Goal: Browse casually: Explore the website without a specific task or goal

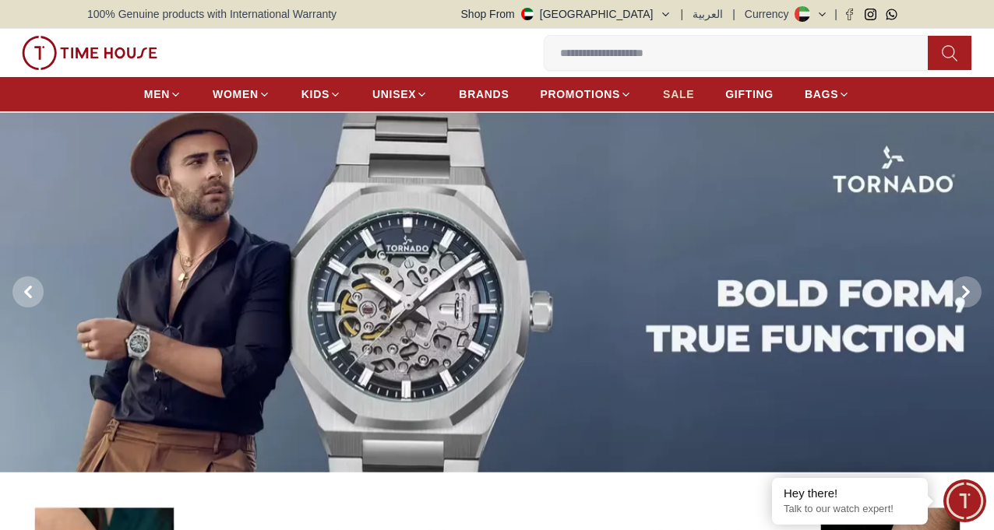
click at [663, 97] on span "SALE" at bounding box center [678, 94] width 31 height 16
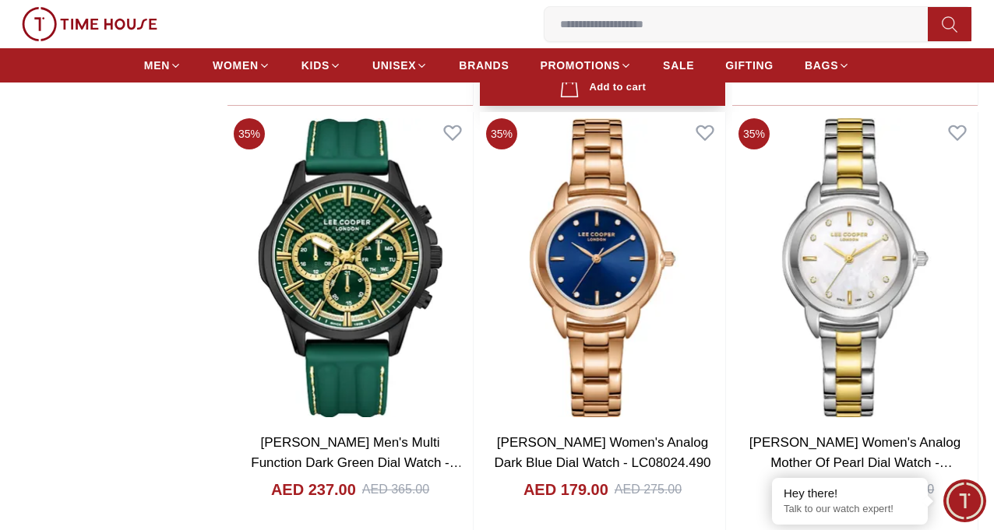
scroll to position [2804, 0]
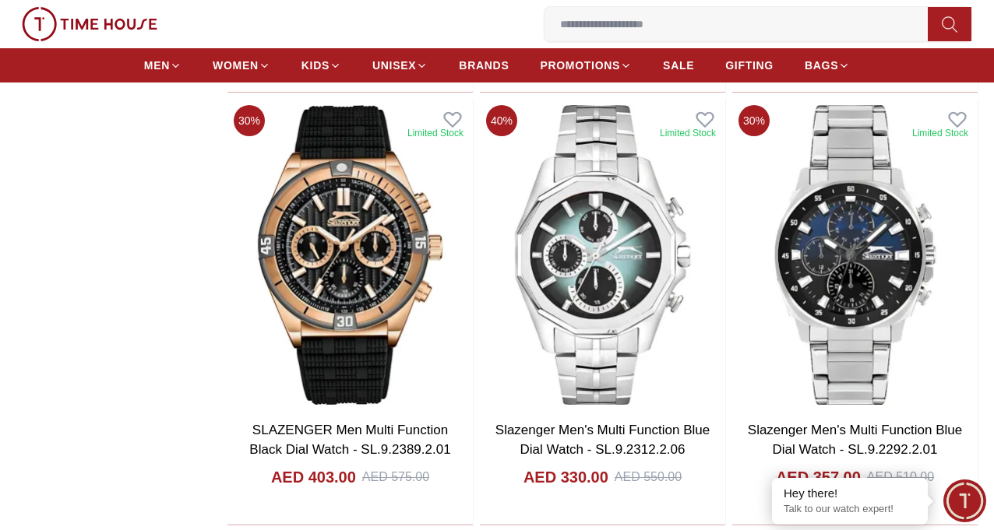
scroll to position [8099, 0]
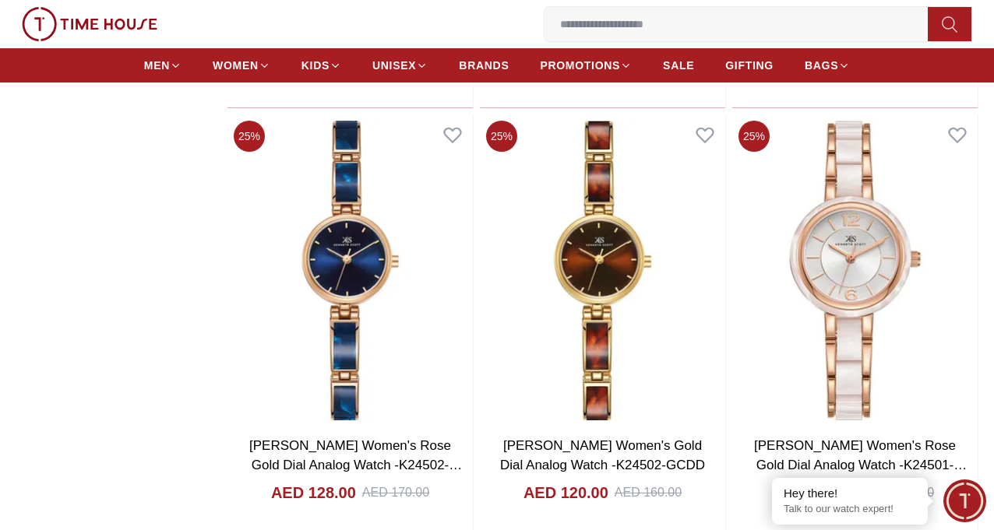
scroll to position [10795, 0]
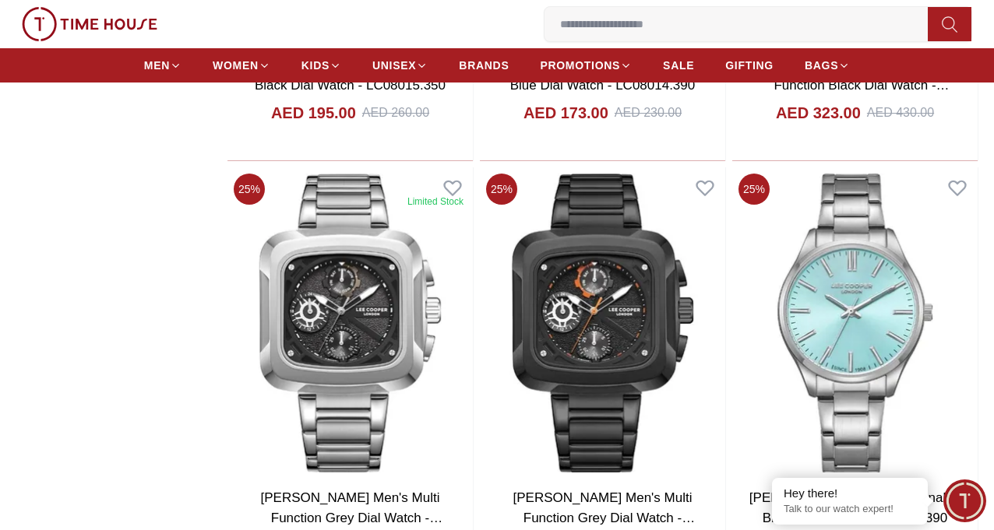
scroll to position [15934, 0]
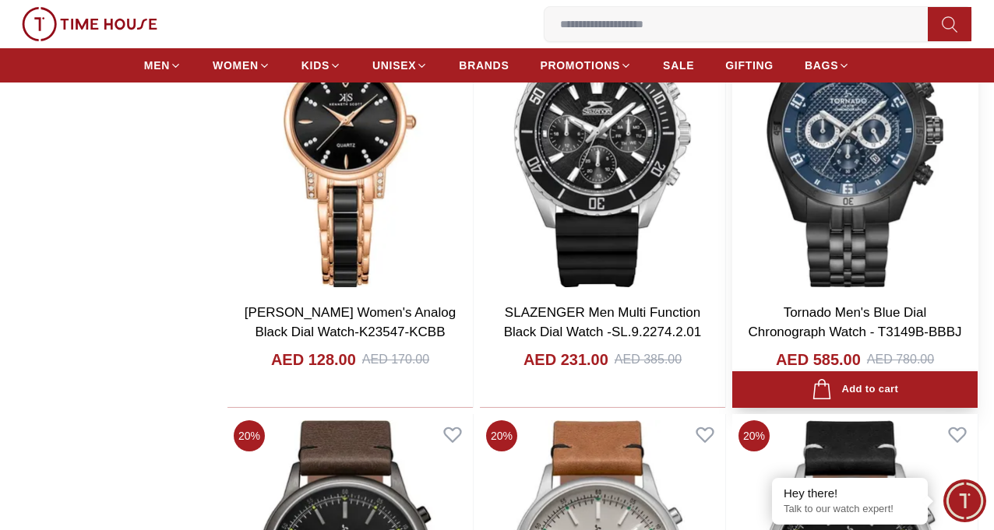
scroll to position [21464, 0]
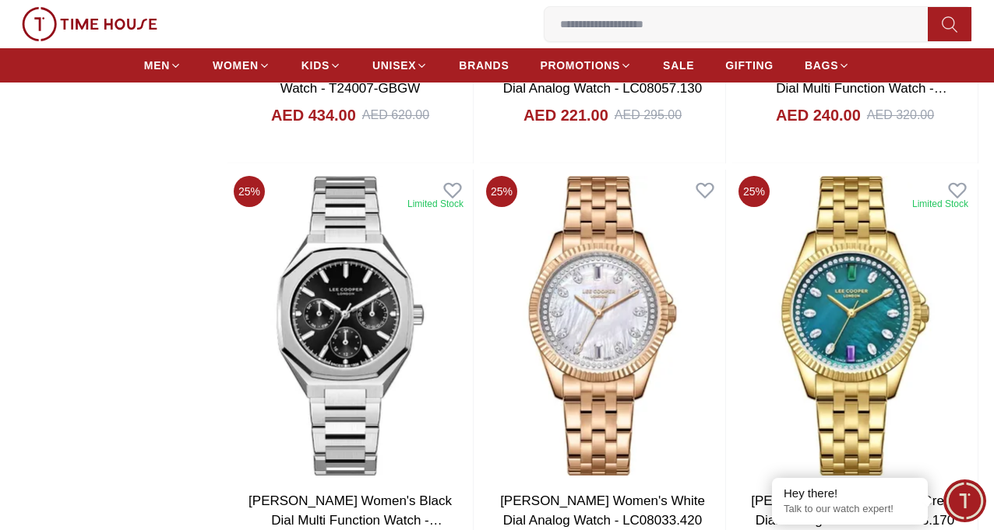
scroll to position [23956, 0]
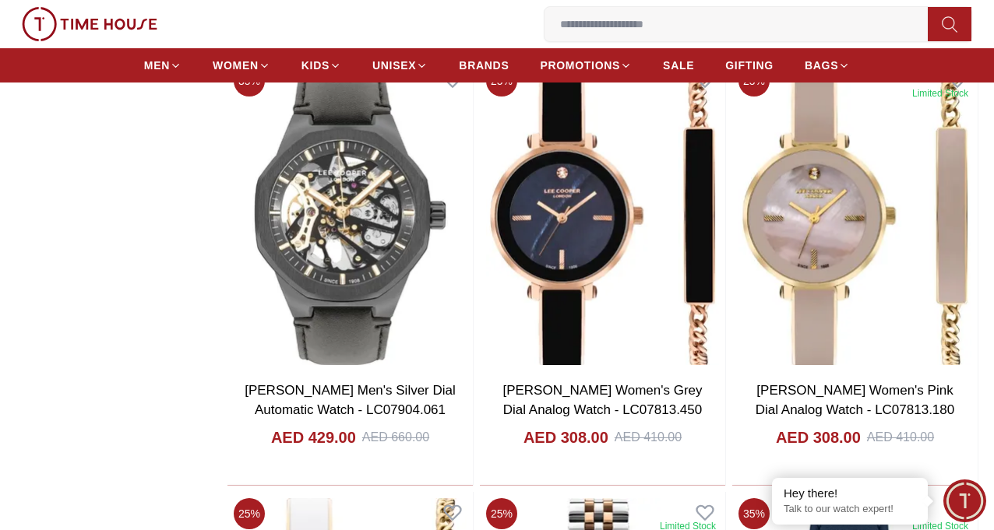
scroll to position [26915, 0]
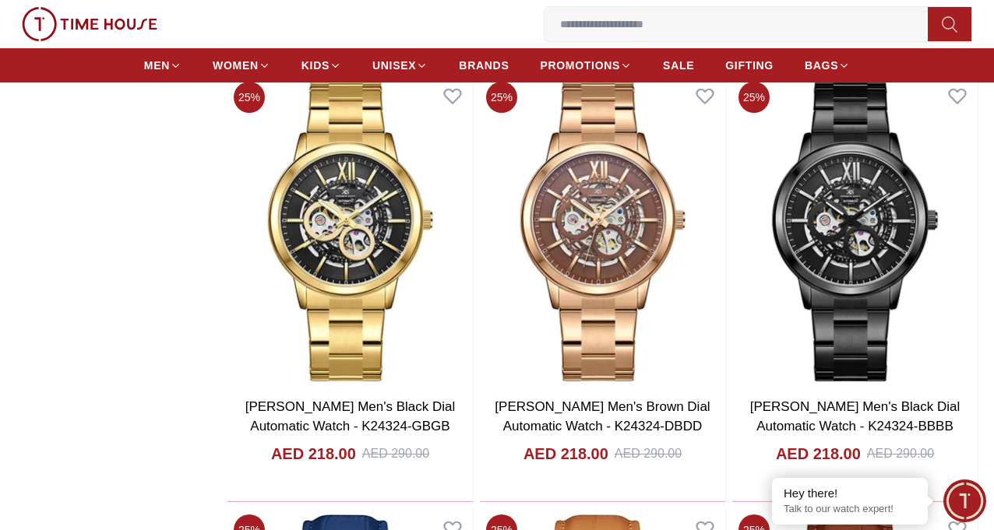
scroll to position [28862, 0]
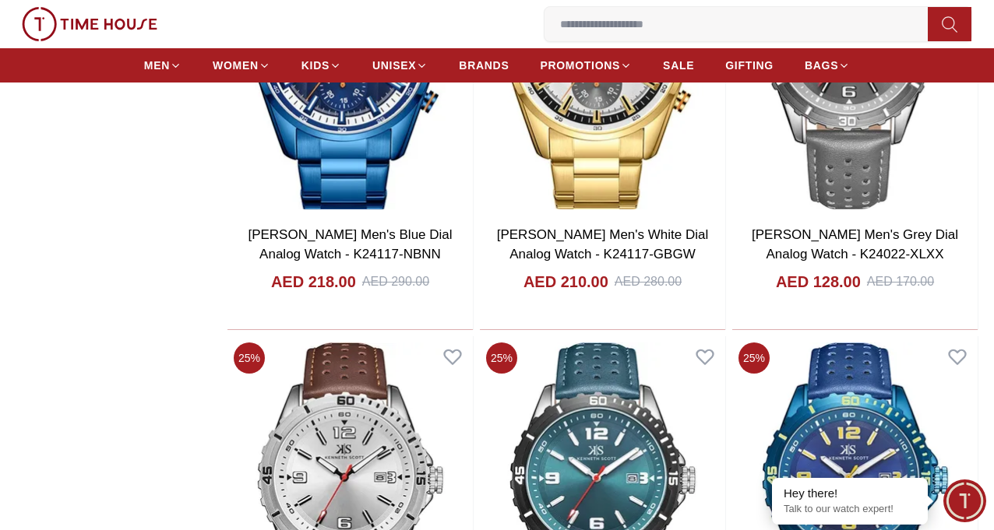
scroll to position [31977, 0]
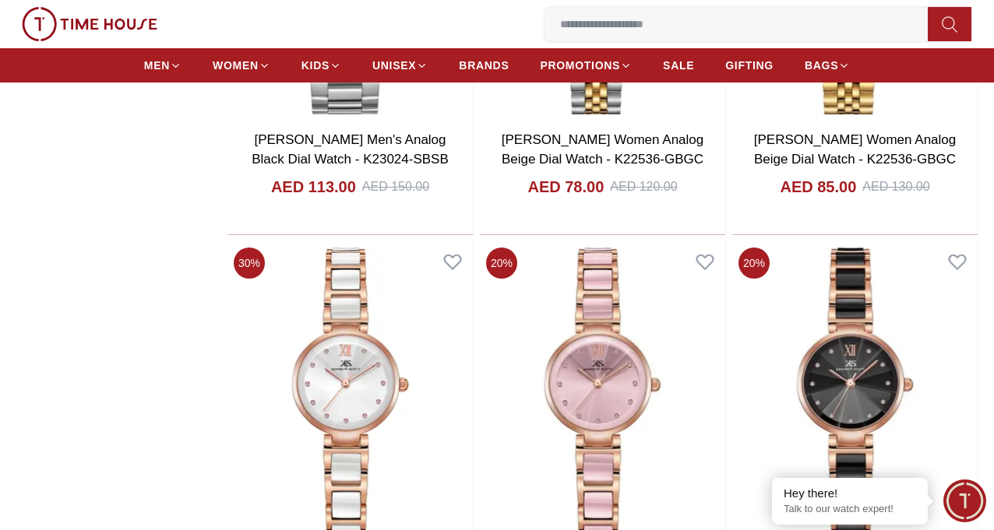
scroll to position [37506, 0]
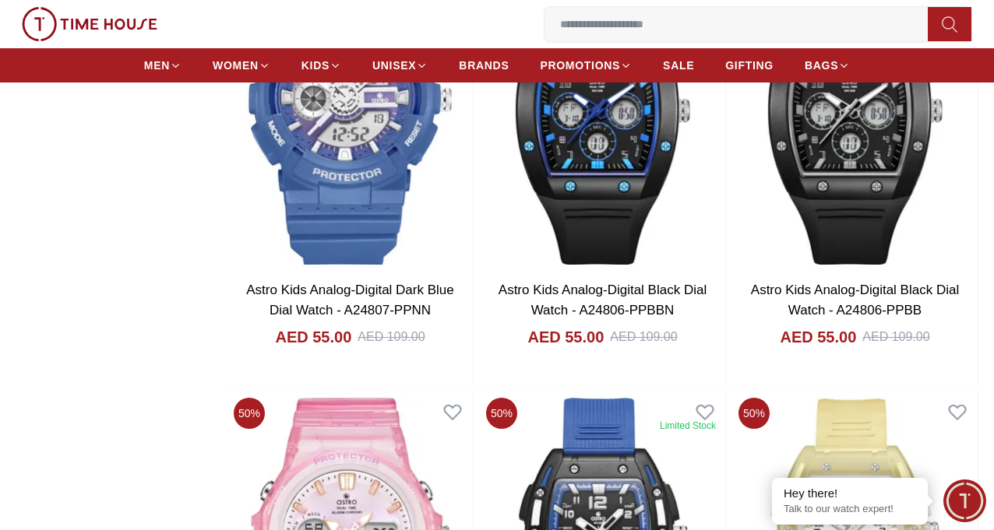
scroll to position [39531, 0]
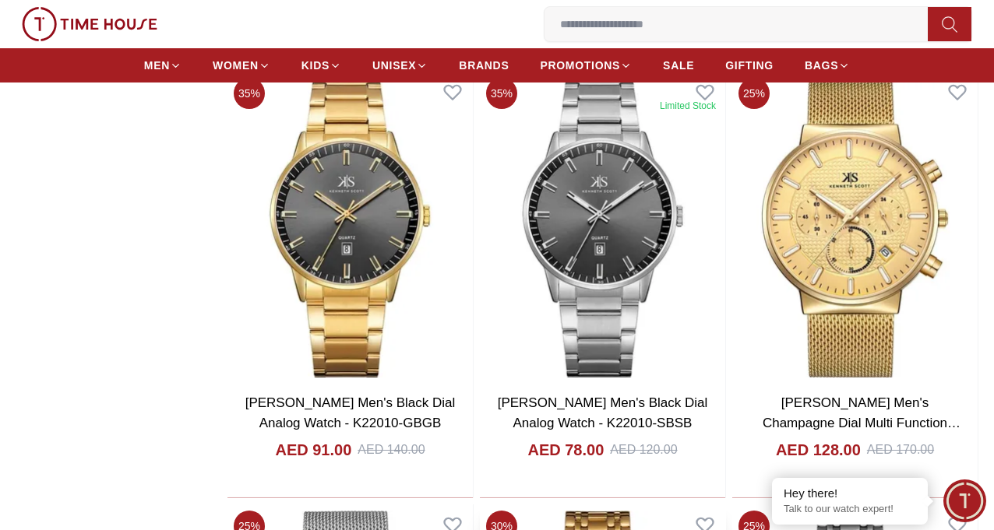
scroll to position [42724, 0]
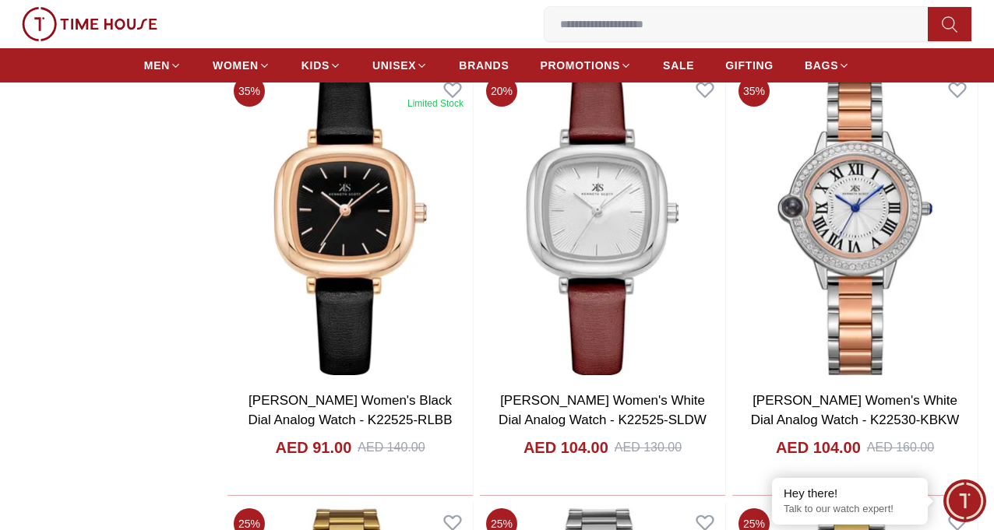
scroll to position [46959, 0]
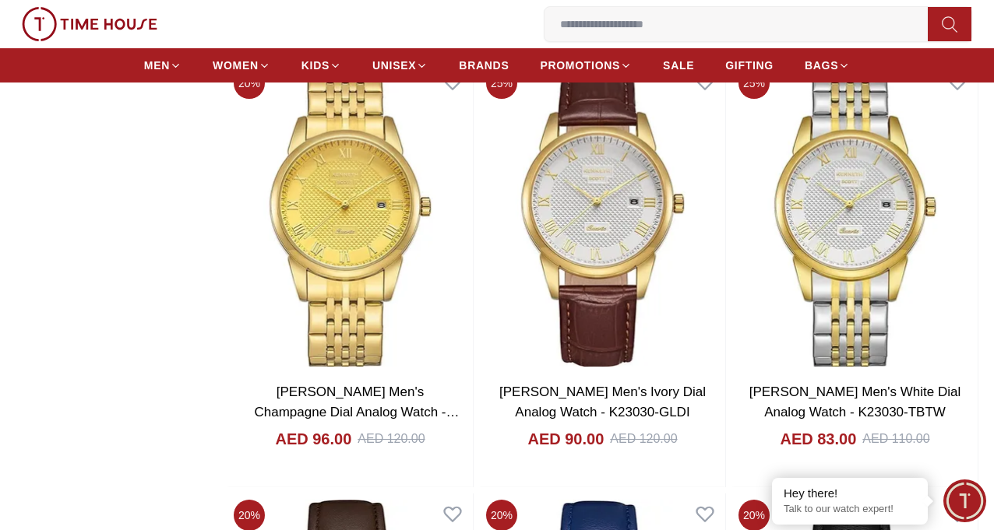
scroll to position [50690, 0]
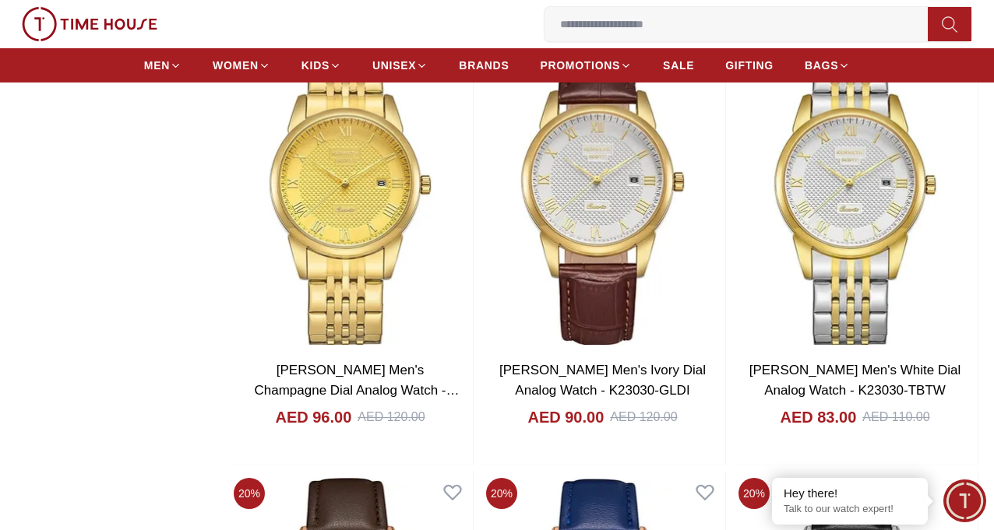
scroll to position [53462, 0]
